Goal: Task Accomplishment & Management: Complete application form

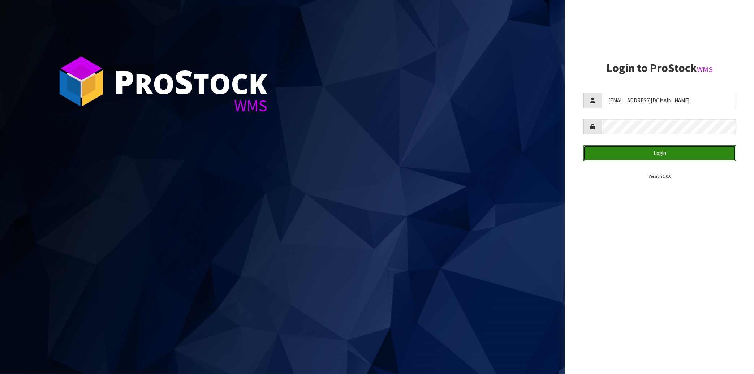
click at [658, 153] on button "Login" at bounding box center [660, 153] width 153 height 16
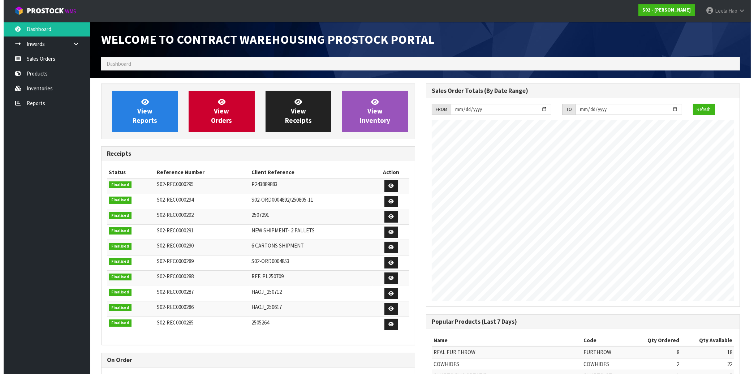
scroll to position [401, 325]
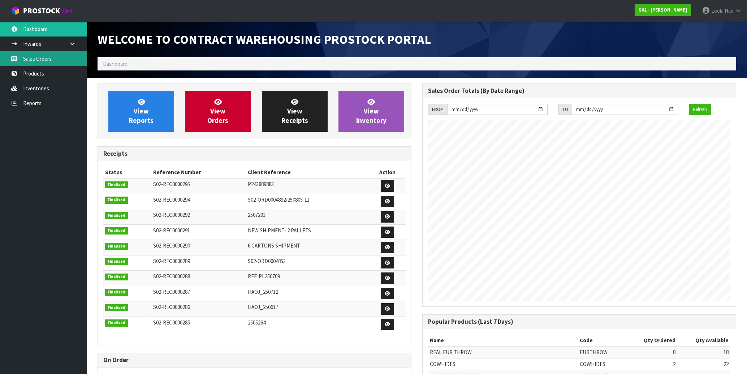
click at [52, 60] on link "Sales Orders" at bounding box center [43, 58] width 87 height 15
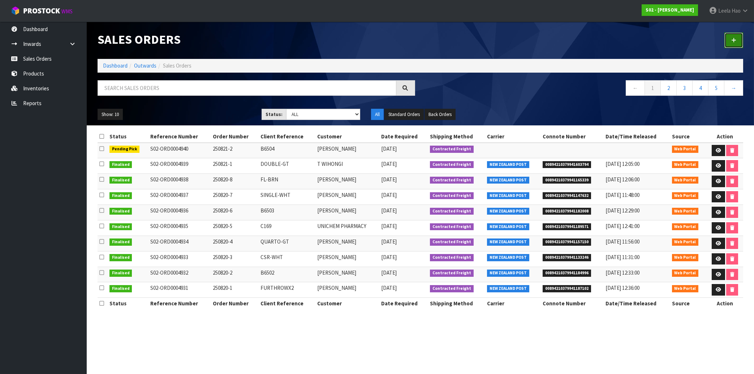
click at [734, 40] on icon at bounding box center [733, 40] width 5 height 5
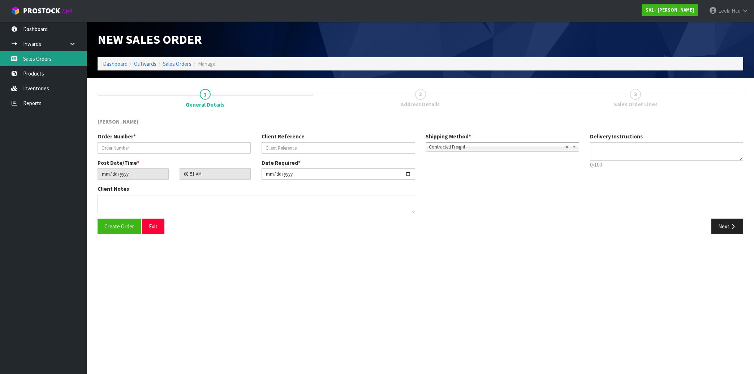
click at [38, 56] on link "Sales Orders" at bounding box center [43, 58] width 87 height 15
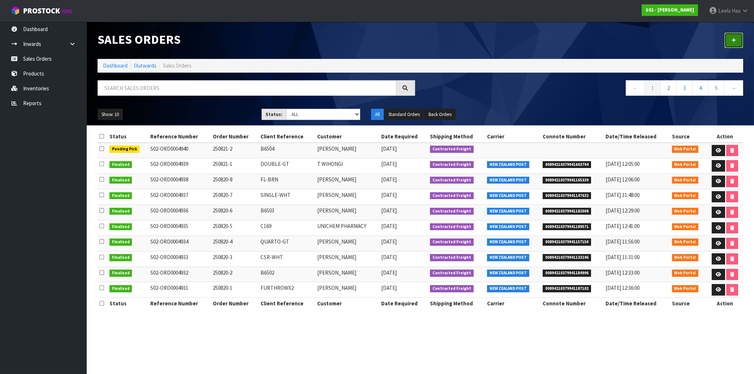
click at [737, 42] on link at bounding box center [734, 41] width 19 height 16
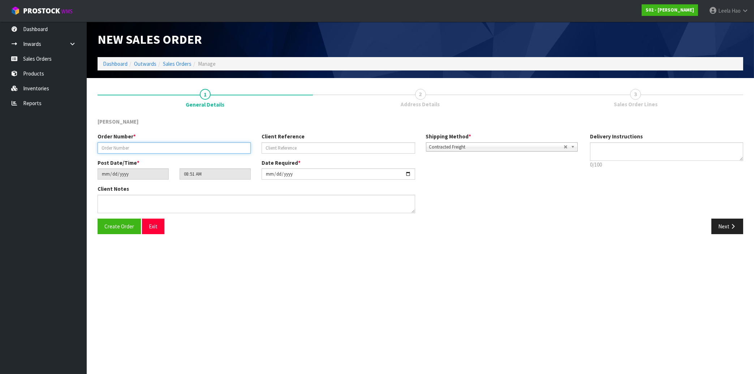
click at [186, 149] on input "text" at bounding box center [174, 147] width 153 height 11
type input "250821-3"
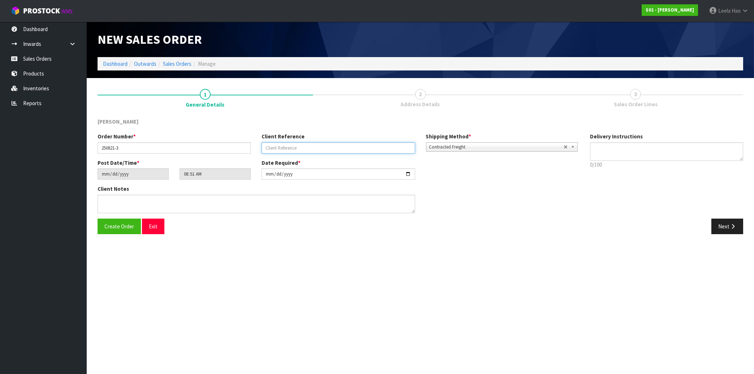
click at [297, 149] on input "text" at bounding box center [338, 147] width 153 height 11
type input "C179C193"
click at [723, 226] on button "Next" at bounding box center [728, 227] width 32 height 16
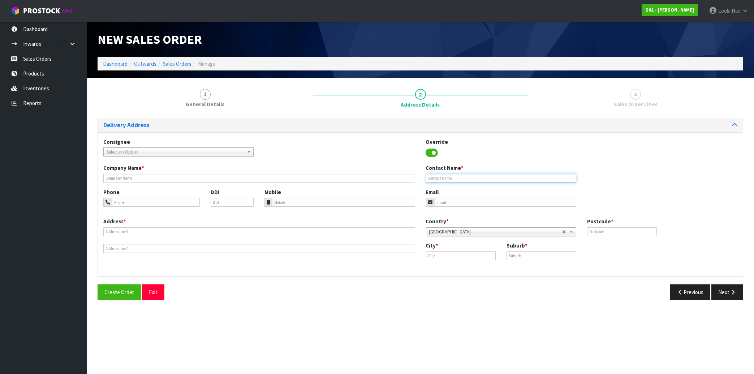
click at [450, 178] on input "text" at bounding box center [501, 178] width 150 height 9
paste input "[PERSON_NAME]"
type input "[PERSON_NAME]"
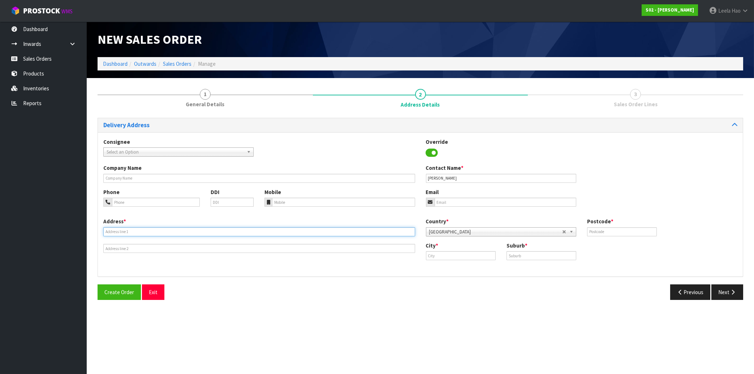
click at [202, 232] on input "text" at bounding box center [259, 231] width 312 height 9
paste input "[STREET_ADDRESS][PERSON_NAME]"
type input "[STREET_ADDRESS][PERSON_NAME]"
click at [553, 252] on input "text" at bounding box center [542, 255] width 70 height 9
paste input "DUNOLLIE"
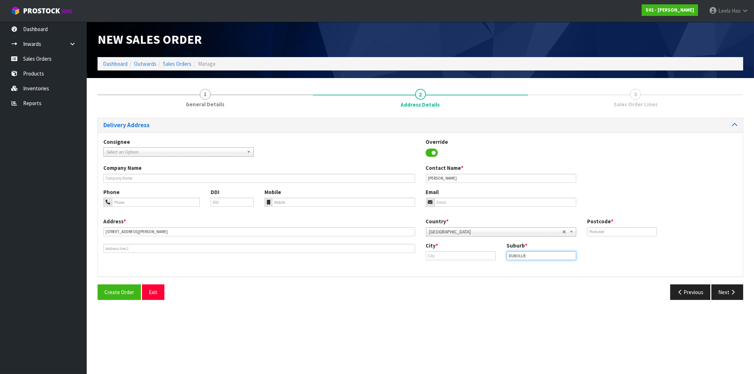
type input "DUNOLLIE"
click at [456, 256] on input "text" at bounding box center [461, 255] width 70 height 9
paste input "Runanga"
type input "Runanga"
drag, startPoint x: 607, startPoint y: 233, endPoint x: 608, endPoint y: 229, distance: 4.2
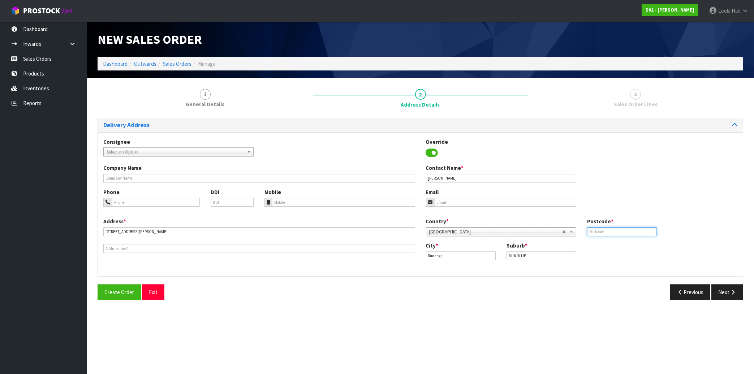
click at [607, 232] on input "text" at bounding box center [622, 231] width 70 height 9
type input "7803"
click at [477, 202] on input "email" at bounding box center [506, 202] width 142 height 9
paste input "[EMAIL_ADDRESS][DOMAIN_NAME]"
type input "[EMAIL_ADDRESS][DOMAIN_NAME]"
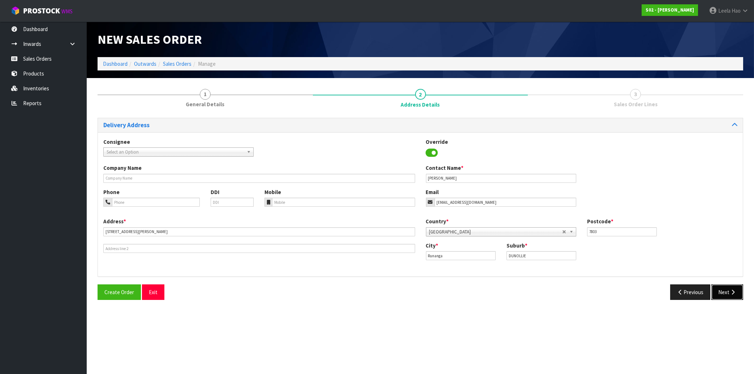
click at [734, 291] on icon "button" at bounding box center [733, 291] width 7 height 5
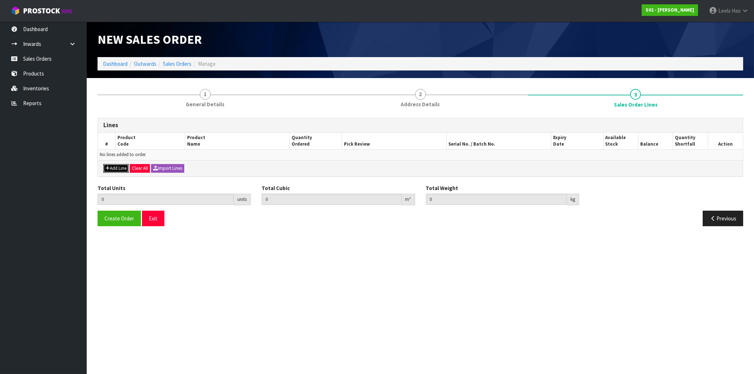
click at [118, 166] on button "Add Line" at bounding box center [115, 168] width 25 height 9
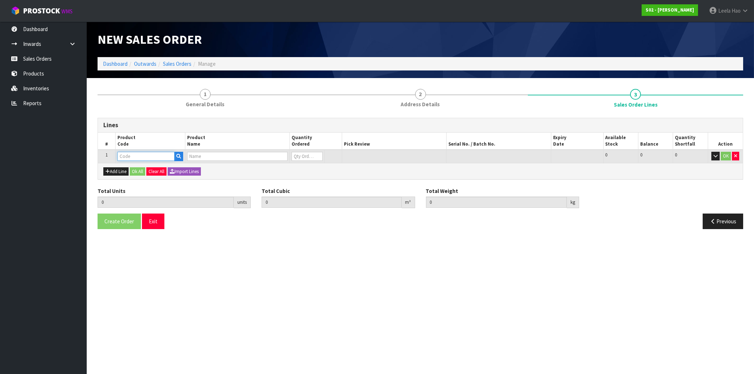
click at [146, 158] on input "text" at bounding box center [145, 156] width 57 height 9
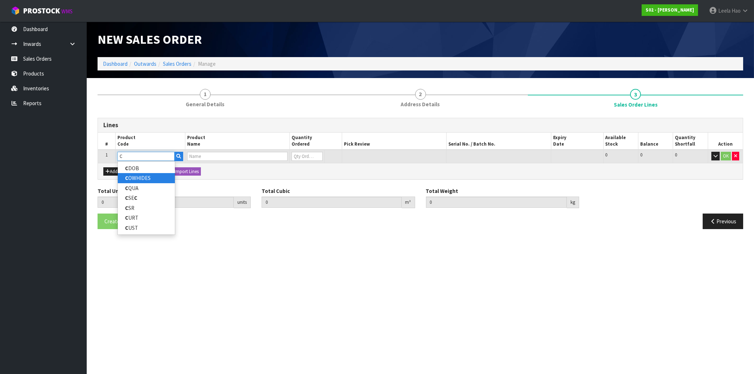
type input "C"
click at [156, 178] on link "C OWHIDES" at bounding box center [146, 178] width 57 height 10
type input "COWHIDES"
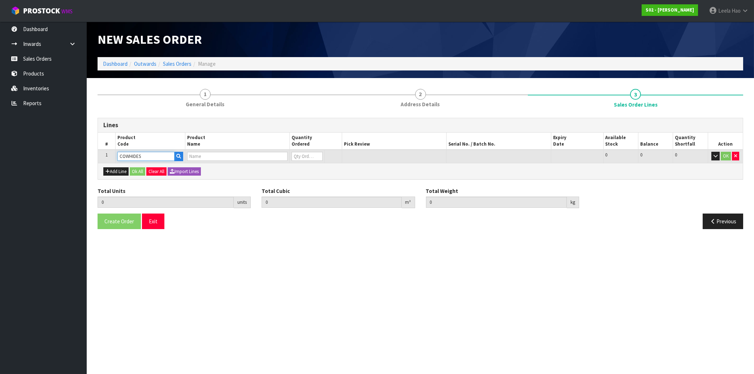
type input "0.000000"
type input "0.000"
type input "COWHIDES"
type input "0"
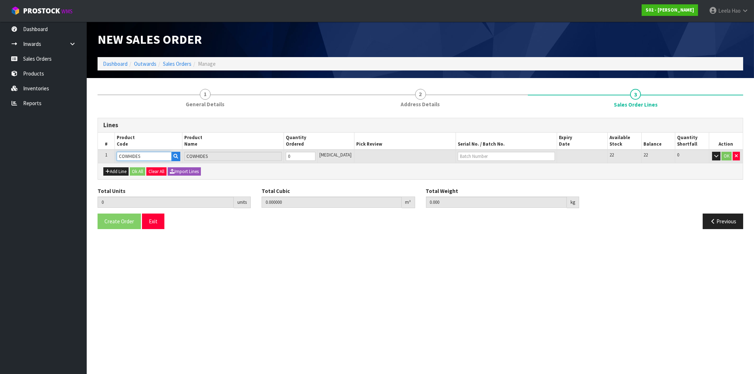
type input "1"
type input "0.005346"
type input "1.42"
type input "1"
click at [315, 155] on input "1" at bounding box center [301, 156] width 30 height 9
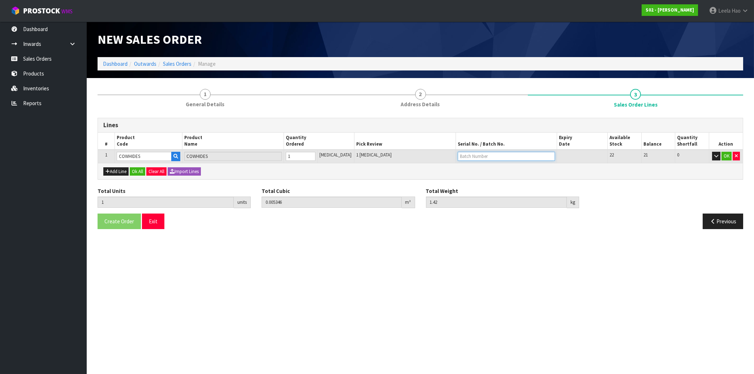
click at [460, 156] on input "text" at bounding box center [506, 156] width 97 height 9
type input "C179"
click at [725, 159] on button "OK" at bounding box center [727, 156] width 10 height 9
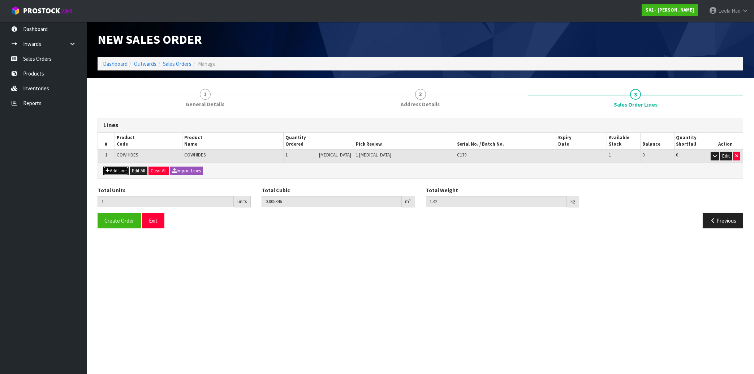
click at [114, 169] on button "Add Line" at bounding box center [115, 171] width 25 height 9
type input "0"
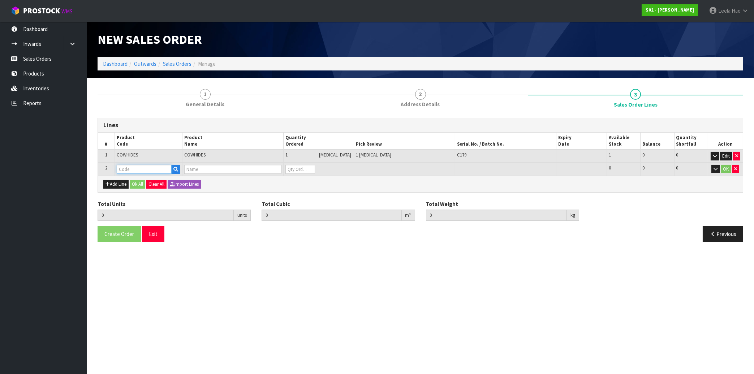
click at [136, 169] on input "text" at bounding box center [144, 169] width 55 height 9
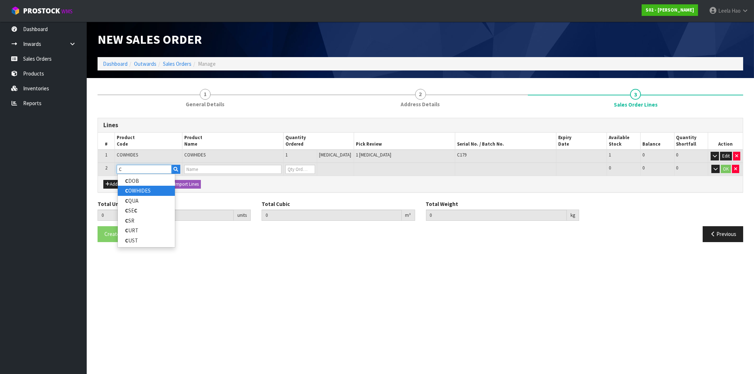
type input "C"
click at [149, 189] on link "C OWHIDES" at bounding box center [146, 191] width 57 height 10
type input "COWHIDES"
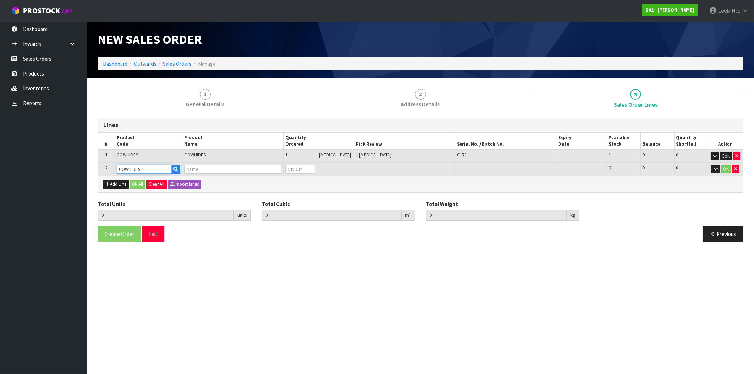
type input "1"
type input "0.005346"
type input "1.42"
type input "COWHIDES"
type input "0"
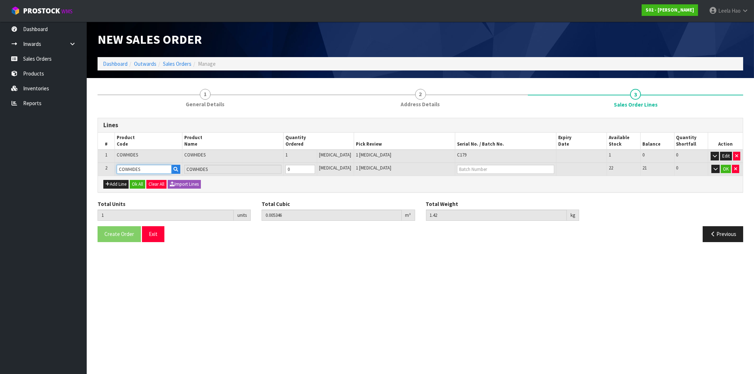
type input "2"
type input "0.010692"
type input "2.84"
type input "1"
click at [315, 166] on input "1" at bounding box center [300, 169] width 30 height 9
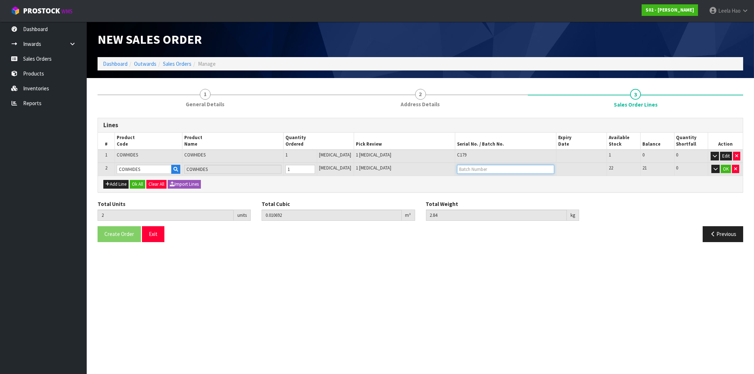
click at [460, 169] on input "text" at bounding box center [505, 169] width 97 height 9
type input "C193"
click at [729, 170] on button "OK" at bounding box center [726, 169] width 10 height 9
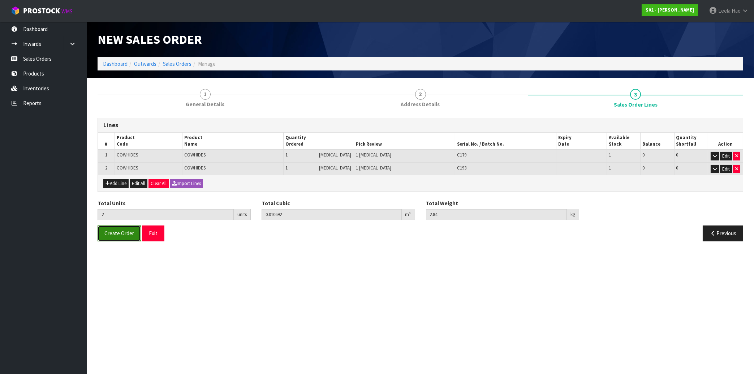
click at [112, 235] on span "Create Order" at bounding box center [119, 233] width 30 height 7
